Goal: Information Seeking & Learning: Learn about a topic

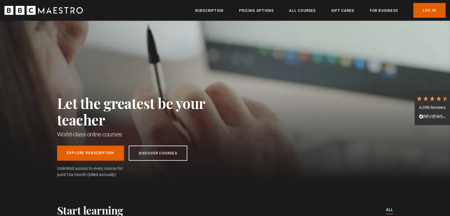
scroll to position [0, 77]
click at [428, 7] on link "Log In" at bounding box center [429, 10] width 32 height 15
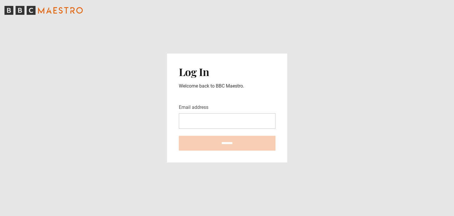
type input "**********"
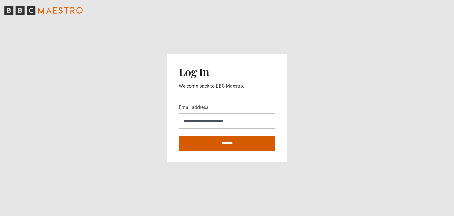
click at [237, 146] on input "********" at bounding box center [227, 143] width 97 height 15
type input "**********"
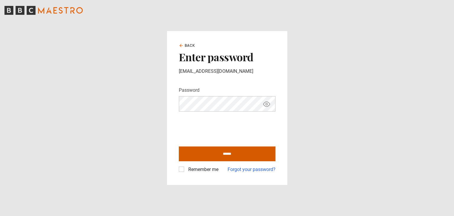
click at [228, 156] on input "******" at bounding box center [227, 153] width 97 height 15
type input "**********"
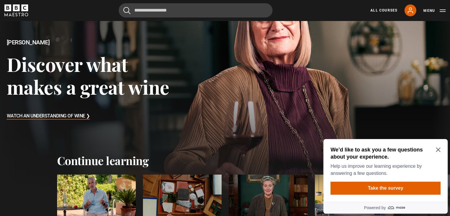
scroll to position [118, 0]
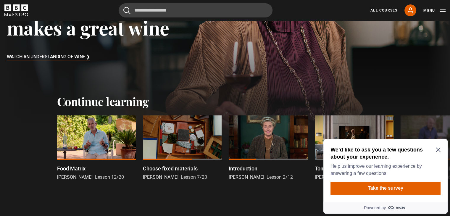
click at [441, 150] on div "We’d like to ask you a few questions about your experience. Help us improve our…" at bounding box center [385, 170] width 124 height 63
click at [438, 149] on icon "Close Maze Prompt" at bounding box center [438, 149] width 5 height 5
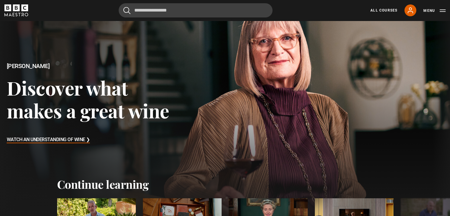
scroll to position [30, 0]
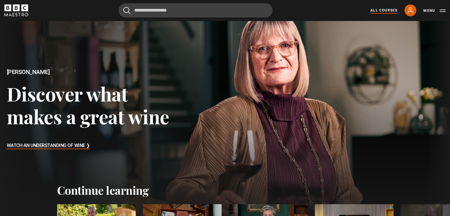
click at [383, 9] on link "All Courses" at bounding box center [383, 10] width 27 height 5
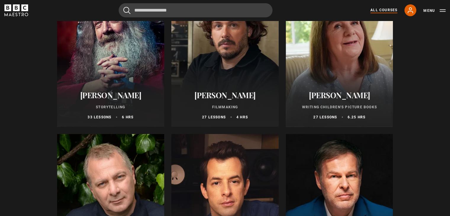
scroll to position [1597, 0]
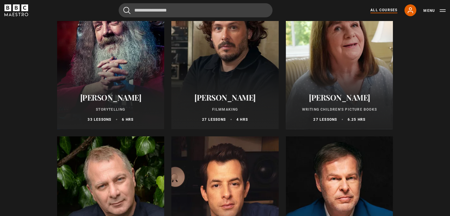
click at [114, 92] on div "Alan Moore Storytelling 33 lessons 6 hrs" at bounding box center [110, 107] width 107 height 43
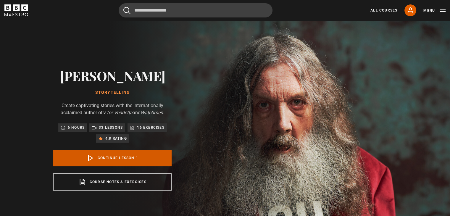
click at [100, 158] on link "Continue lesson 1" at bounding box center [112, 158] width 118 height 17
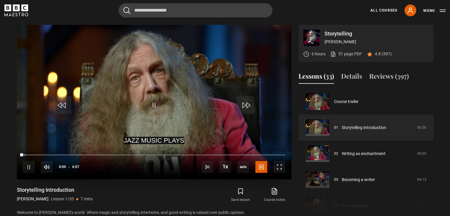
scroll to position [238, 0]
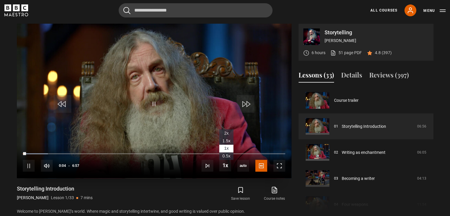
click at [224, 141] on span "1.5x" at bounding box center [226, 140] width 8 height 5
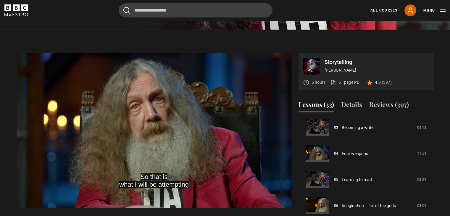
scroll to position [0, 0]
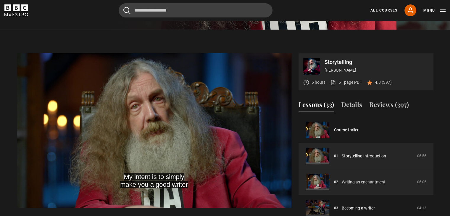
click at [373, 179] on link "Writing as enchantment" at bounding box center [364, 182] width 44 height 6
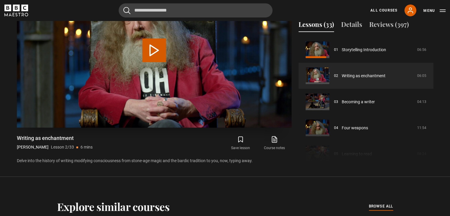
scroll to position [297, 0]
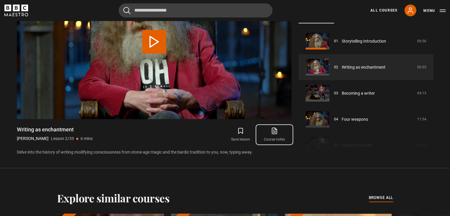
click at [273, 133] on icon at bounding box center [274, 130] width 7 height 7
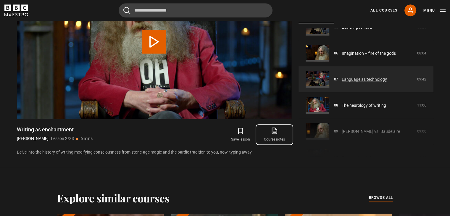
scroll to position [144, 0]
click at [354, 80] on link "Language as technology" at bounding box center [364, 79] width 45 height 6
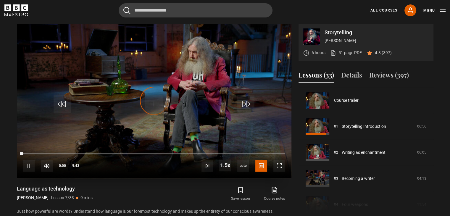
scroll to position [156, 0]
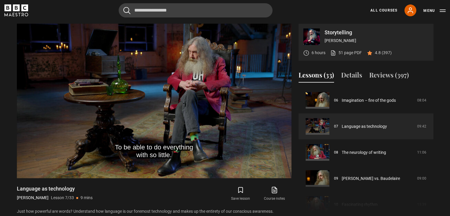
click at [432, 194] on div "Course trailer 01 Storytelling Introduction 06:56 02 Writing as enchantment 06:…" at bounding box center [365, 151] width 135 height 128
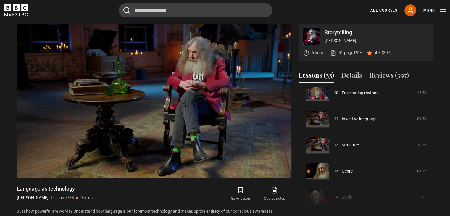
scroll to position [380, 0]
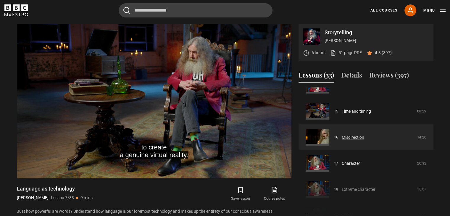
click at [364, 134] on link "Misdirection" at bounding box center [353, 137] width 22 height 6
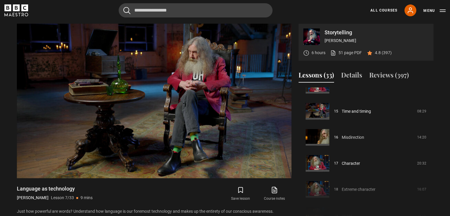
scroll to position [268, 0]
